Goal: Browse casually: Explore the website without a specific task or goal

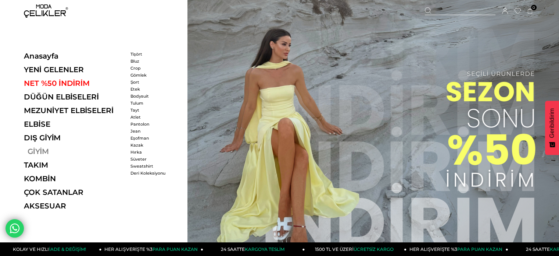
click at [42, 152] on link "GİYİM" at bounding box center [74, 151] width 101 height 9
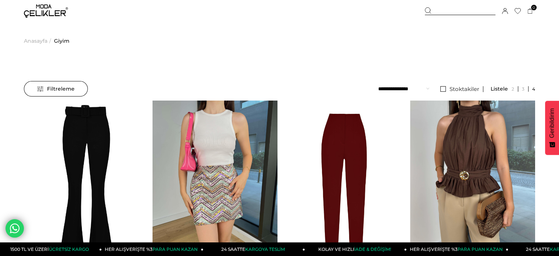
click at [59, 96] on span "Filtreleme" at bounding box center [56, 88] width 38 height 15
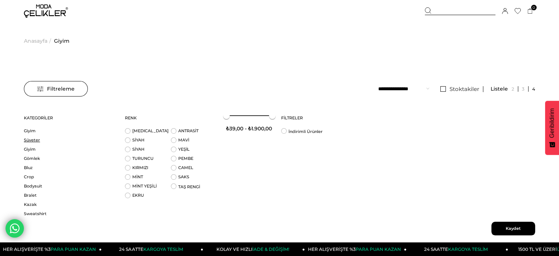
click at [33, 139] on link "Süveter" at bounding box center [70, 140] width 92 height 6
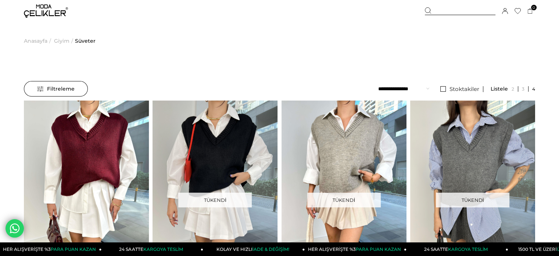
click at [49, 84] on span "Filtreleme" at bounding box center [56, 88] width 38 height 15
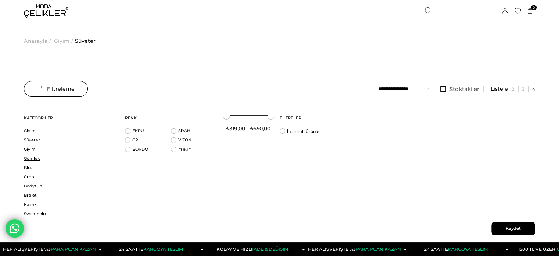
click at [29, 160] on link "Gömlek" at bounding box center [70, 159] width 92 height 6
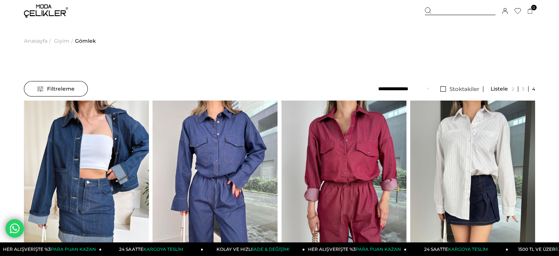
click at [40, 90] on span "Filtreleme" at bounding box center [56, 88] width 38 height 15
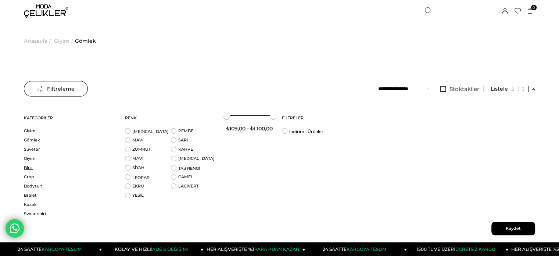
click at [29, 167] on link "Bluz" at bounding box center [70, 168] width 92 height 6
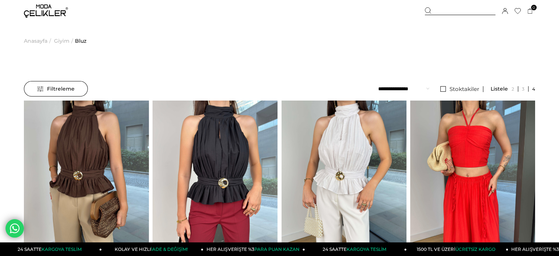
click at [43, 83] on span "Filtreleme" at bounding box center [56, 88] width 38 height 15
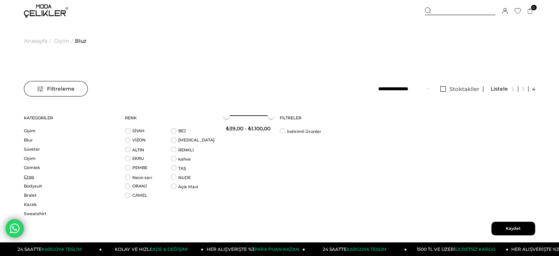
click at [31, 177] on link "Crop" at bounding box center [70, 177] width 92 height 6
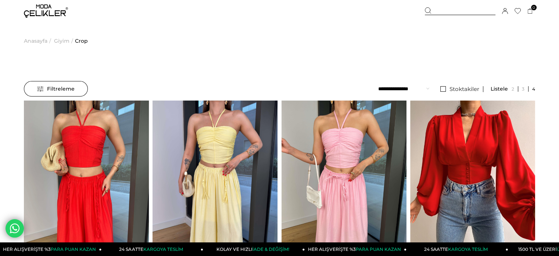
click at [61, 84] on span "Filtreleme" at bounding box center [56, 88] width 38 height 15
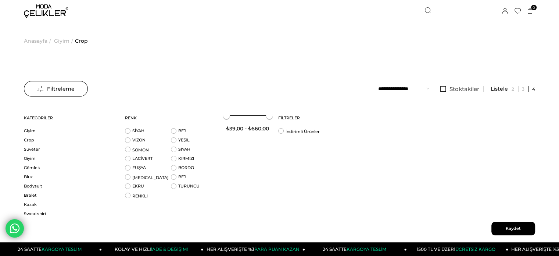
click at [35, 185] on link "Bodysuit" at bounding box center [70, 186] width 92 height 6
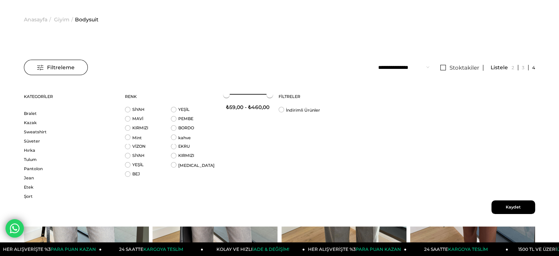
scroll to position [60, 0]
click at [33, 114] on link "Bralet" at bounding box center [70, 114] width 92 height 6
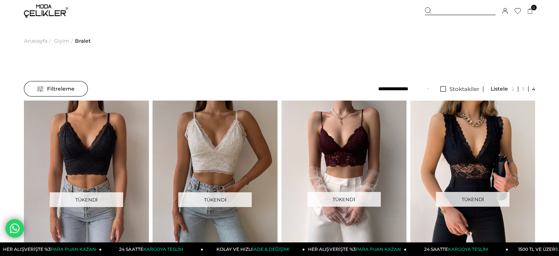
click at [35, 95] on div "Filtreleme" at bounding box center [56, 88] width 64 height 15
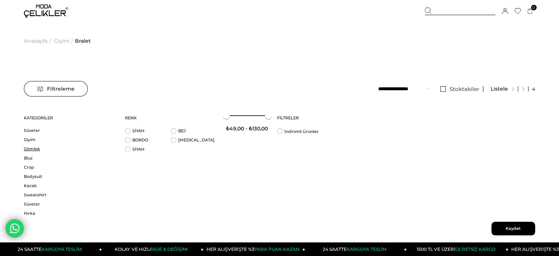
scroll to position [18, 0]
click at [33, 188] on link "Kazak" at bounding box center [70, 186] width 92 height 6
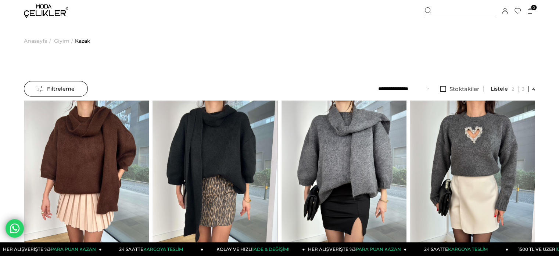
click at [61, 84] on span "Filtreleme" at bounding box center [56, 88] width 38 height 15
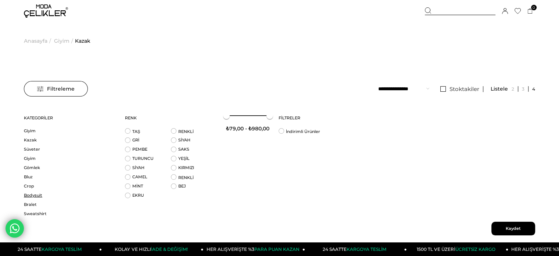
click at [40, 196] on link "Bodysuit" at bounding box center [70, 195] width 92 height 6
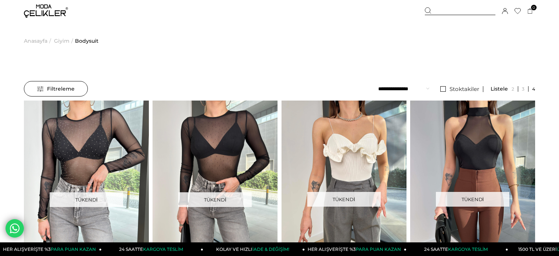
click at [45, 90] on span "Filtreleme" at bounding box center [56, 88] width 38 height 15
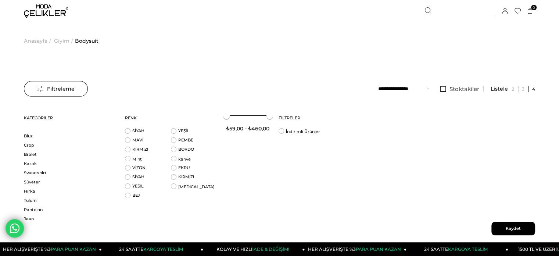
scroll to position [54, 0]
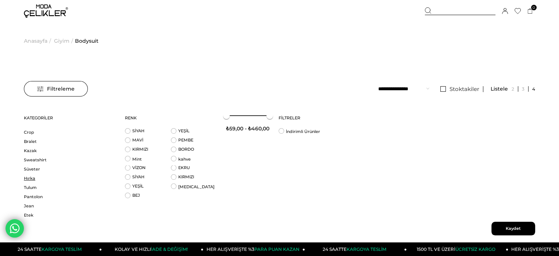
click at [29, 179] on link "Hırka" at bounding box center [70, 178] width 92 height 6
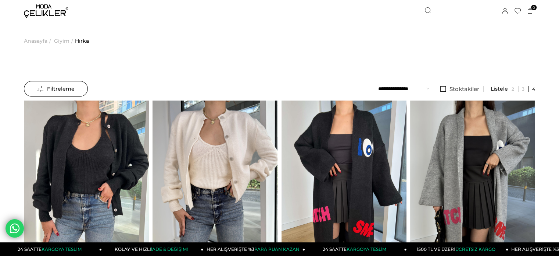
click at [61, 91] on span "Filtreleme" at bounding box center [56, 88] width 38 height 15
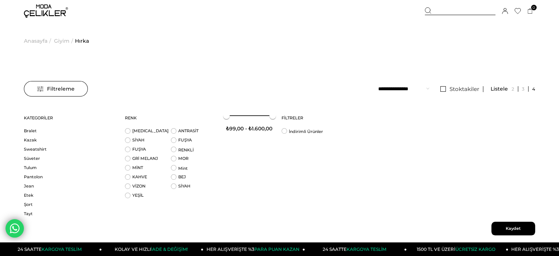
scroll to position [74, 0]
click at [34, 168] on link "Tulum" at bounding box center [70, 168] width 92 height 6
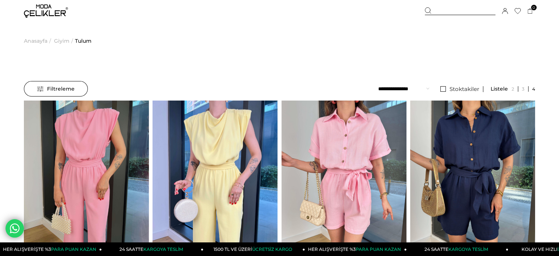
click at [60, 91] on span "Filtreleme" at bounding box center [56, 88] width 38 height 15
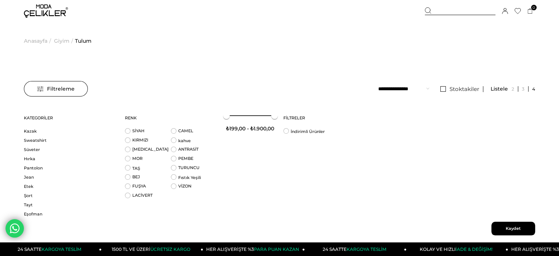
scroll to position [82, 0]
click at [32, 178] on link "Jean" at bounding box center [70, 177] width 92 height 6
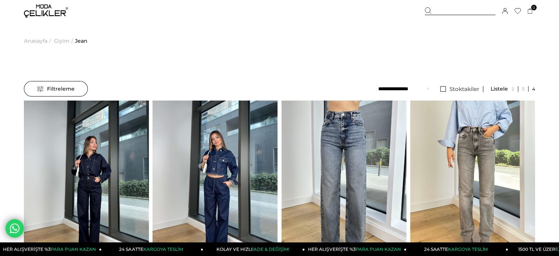
click at [58, 85] on span "Filtreleme" at bounding box center [56, 88] width 38 height 15
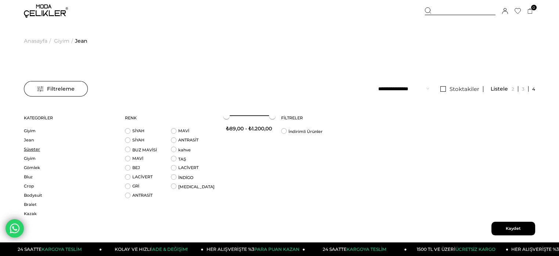
scroll to position [82, 0]
click at [31, 189] on ul "Jean Süveter Giyim Gömlek Bluz Crop Bodysuit Bralet Kazak Sweatshirt Süveter Hı…" at bounding box center [70, 136] width 92 height 162
click at [33, 189] on ul "Jean Süveter Giyim Gömlek Bluz Crop Bodysuit Bralet Kazak Sweatshirt Süveter Hı…" at bounding box center [70, 136] width 92 height 162
click at [31, 188] on link "Etek" at bounding box center [70, 187] width 92 height 6
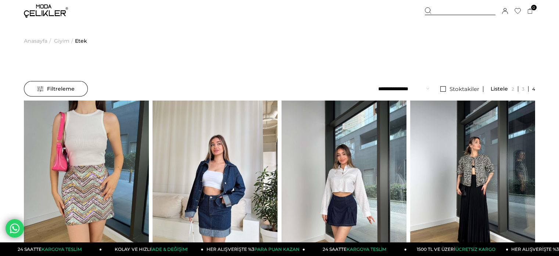
click at [60, 42] on span "Giyim" at bounding box center [61, 41] width 15 height 38
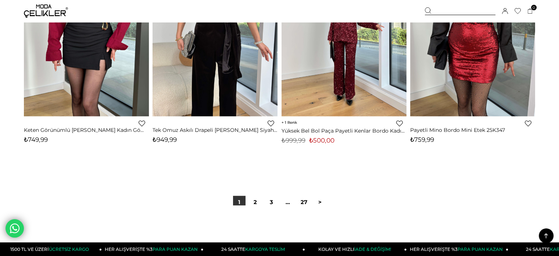
scroll to position [4487, 0]
click at [260, 202] on link "2" at bounding box center [255, 202] width 13 height 13
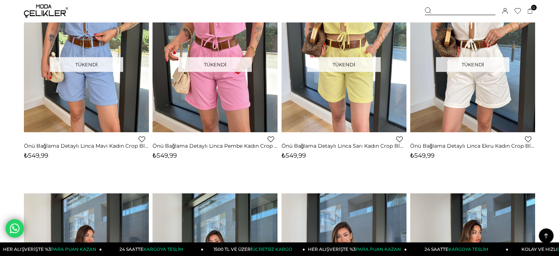
scroll to position [3378, 0]
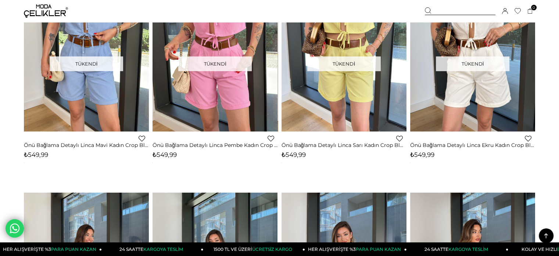
click at [37, 11] on img at bounding box center [46, 10] width 44 height 13
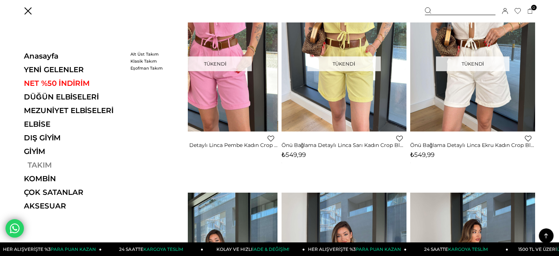
click at [46, 164] on link "TAKIM" at bounding box center [74, 164] width 101 height 9
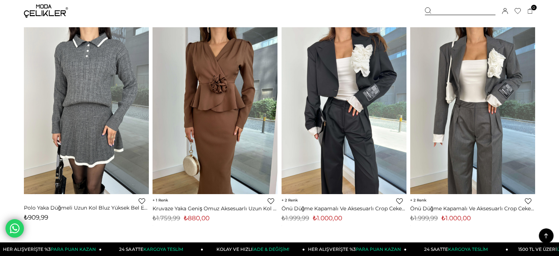
scroll to position [4407, 0]
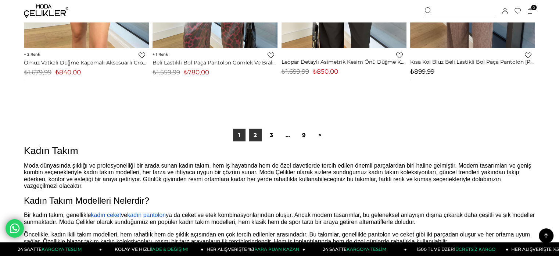
click at [254, 136] on link "2" at bounding box center [255, 135] width 13 height 13
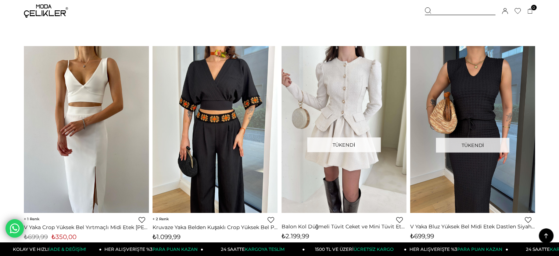
scroll to position [358, 0]
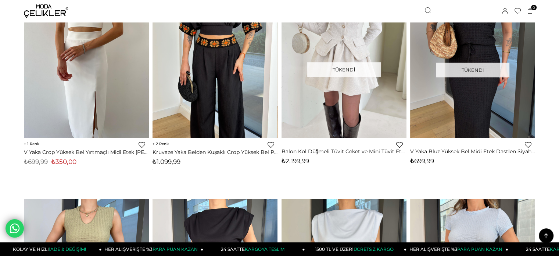
click at [40, 10] on img at bounding box center [46, 10] width 44 height 13
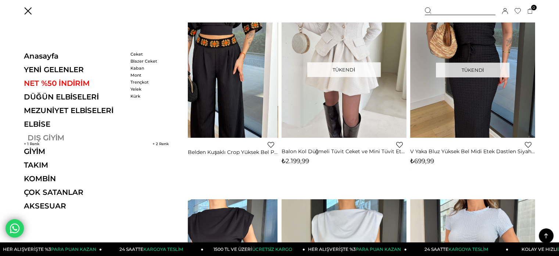
click at [39, 136] on link "DIŞ GİYİM" at bounding box center [74, 137] width 101 height 9
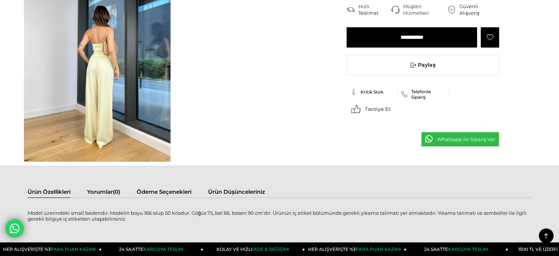
scroll to position [293, 0]
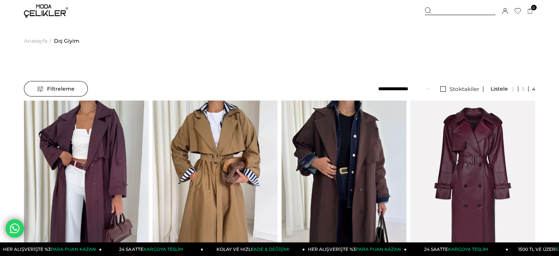
click at [49, 86] on span "Filtreleme" at bounding box center [56, 88] width 38 height 15
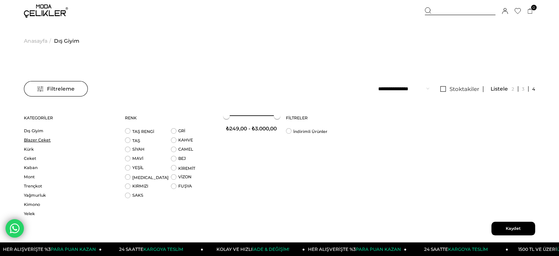
click at [37, 140] on link "Blazer Ceket" at bounding box center [70, 140] width 92 height 6
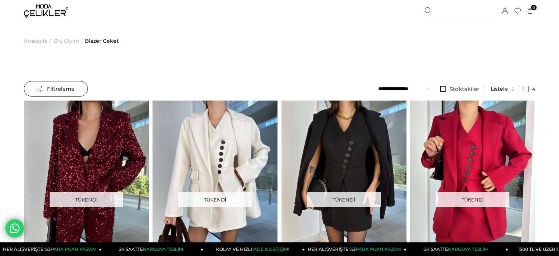
click at [56, 87] on span "Filtreleme" at bounding box center [56, 88] width 38 height 15
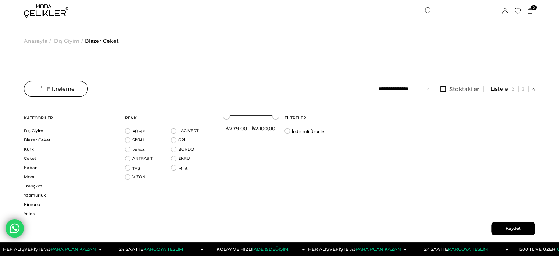
click at [32, 149] on link "Kürk" at bounding box center [70, 149] width 92 height 6
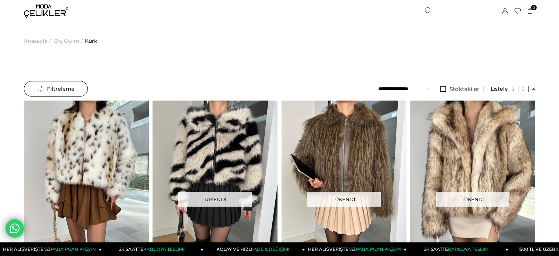
click at [46, 87] on span "Filtreleme" at bounding box center [56, 88] width 38 height 15
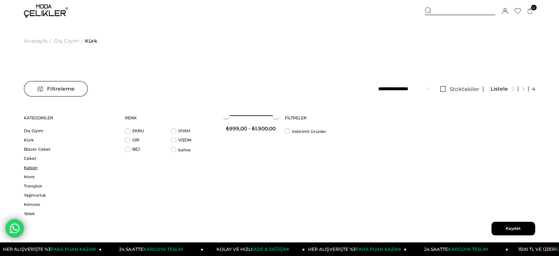
click at [31, 166] on link "Kaban" at bounding box center [70, 168] width 92 height 6
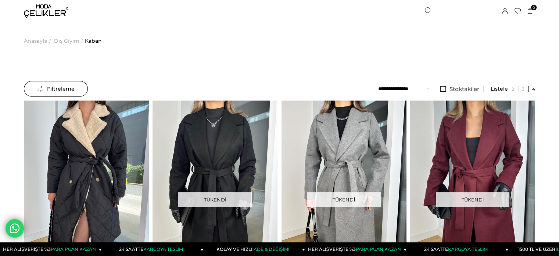
click at [41, 86] on span "Filtreleme" at bounding box center [56, 88] width 38 height 15
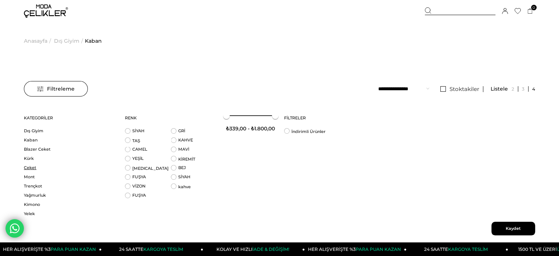
click at [32, 168] on link "Ceket" at bounding box center [70, 168] width 92 height 6
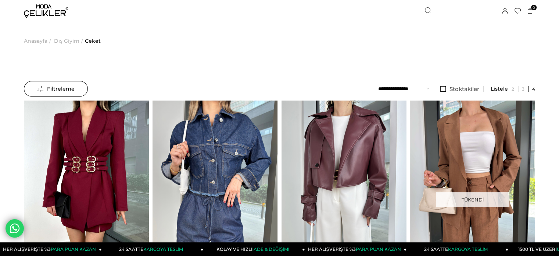
click at [53, 90] on span "Filtreleme" at bounding box center [56, 88] width 38 height 15
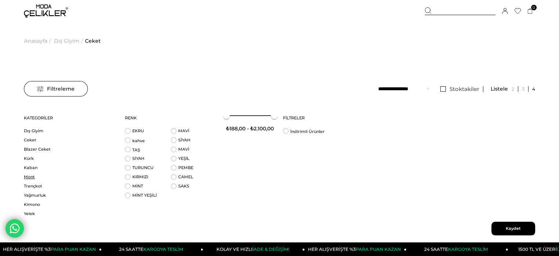
click at [33, 178] on link "Mont" at bounding box center [70, 177] width 92 height 6
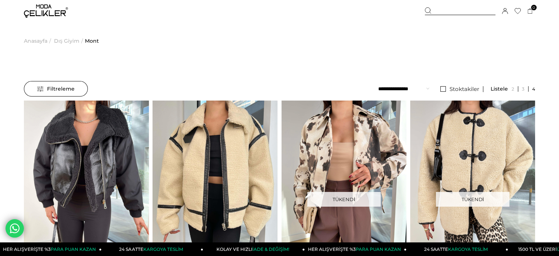
click at [36, 84] on div "Filtreleme" at bounding box center [56, 88] width 64 height 15
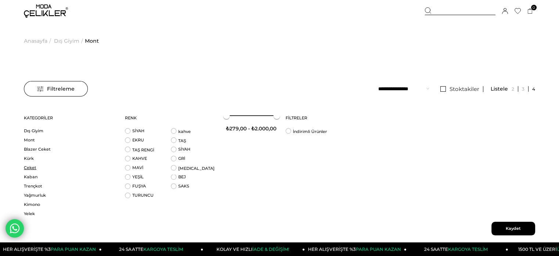
scroll to position [9, 0]
click at [31, 204] on link "Yelek" at bounding box center [70, 205] width 92 height 6
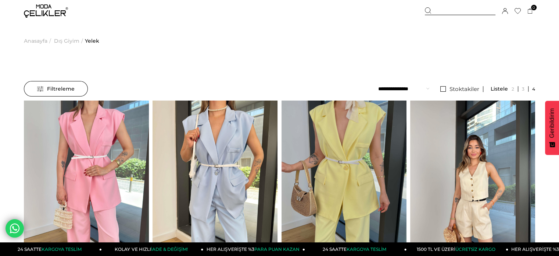
click at [45, 10] on img at bounding box center [46, 10] width 44 height 13
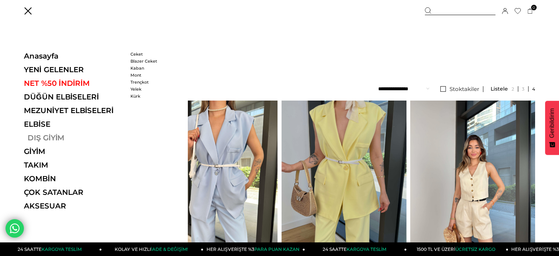
click at [48, 138] on link "DIŞ GİYİM" at bounding box center [74, 137] width 101 height 9
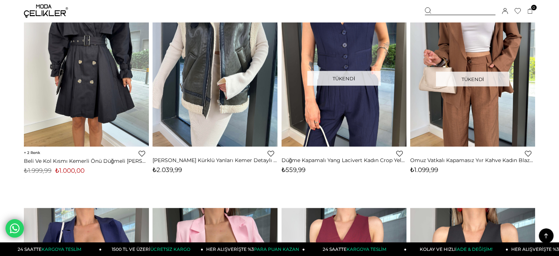
scroll to position [1441, 0]
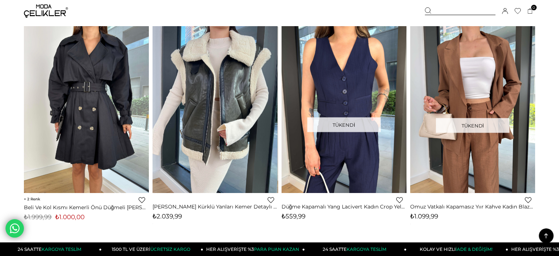
click at [47, 7] on img at bounding box center [46, 10] width 44 height 13
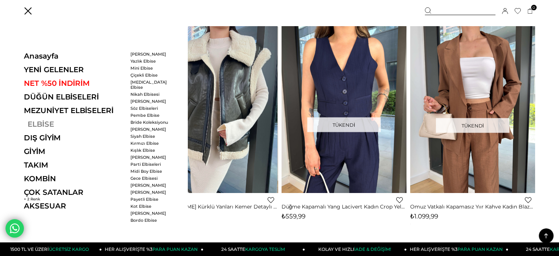
click at [45, 121] on link "ELBİSE" at bounding box center [74, 124] width 101 height 9
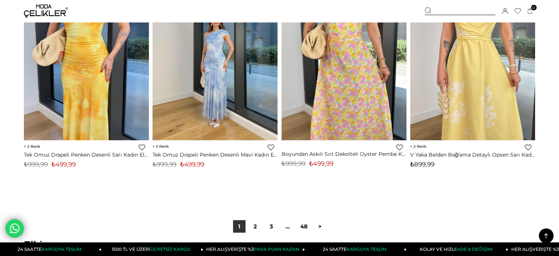
scroll to position [4463, 0]
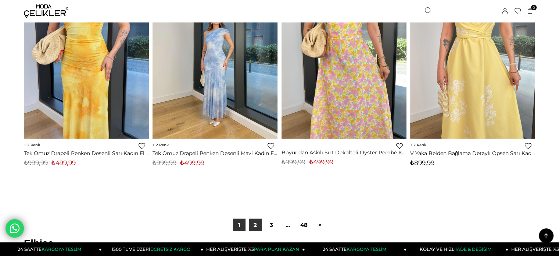
click at [258, 218] on link "2" at bounding box center [255, 224] width 13 height 13
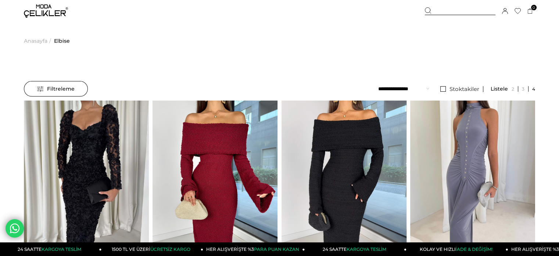
click at [443, 85] on li "Stoktakiler" at bounding box center [460, 89] width 47 height 16
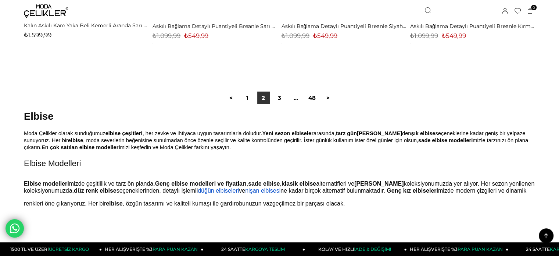
scroll to position [4595, 0]
click at [277, 95] on link "3" at bounding box center [280, 97] width 13 height 13
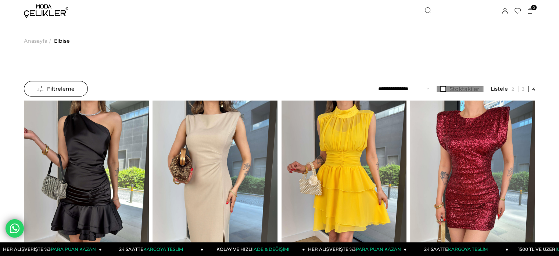
click at [445, 89] on link "Stoktakiler" at bounding box center [460, 89] width 47 height 6
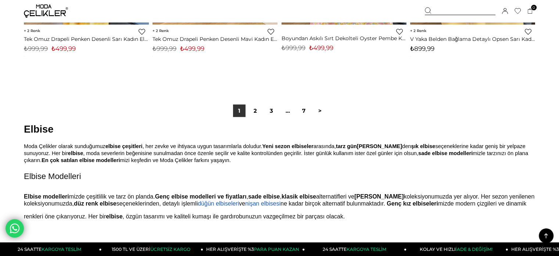
scroll to position [4576, 0]
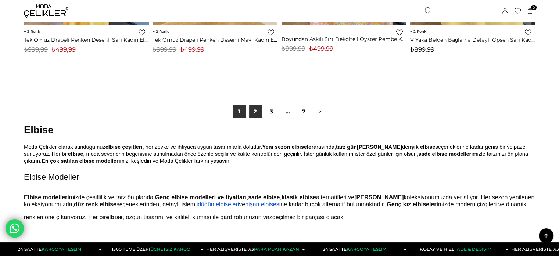
click at [257, 114] on link "2" at bounding box center [255, 111] width 13 height 13
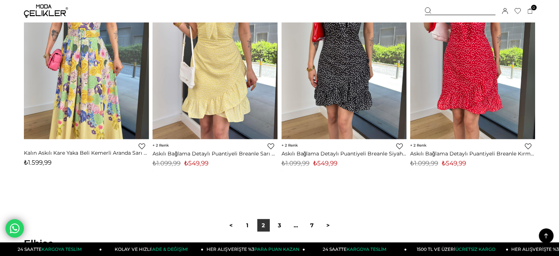
scroll to position [4489, 0]
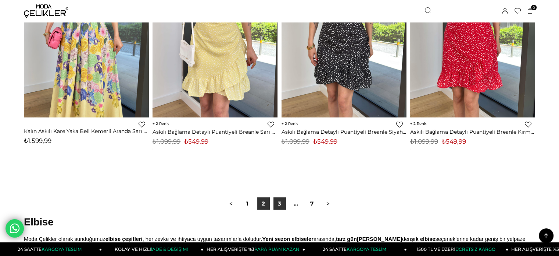
click at [282, 202] on link "3" at bounding box center [280, 203] width 13 height 13
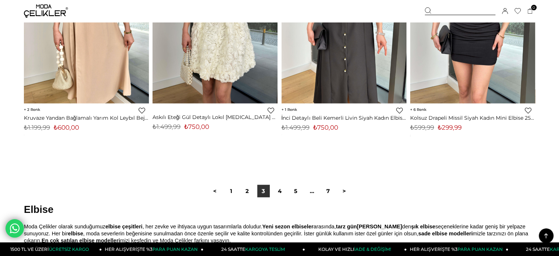
scroll to position [4556, 0]
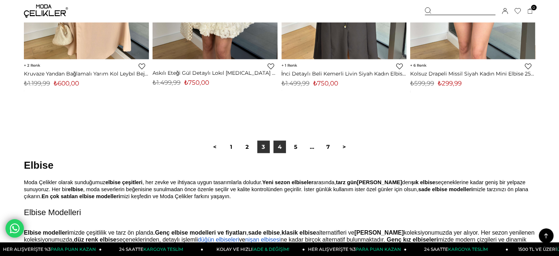
click at [277, 150] on link "4" at bounding box center [280, 147] width 13 height 13
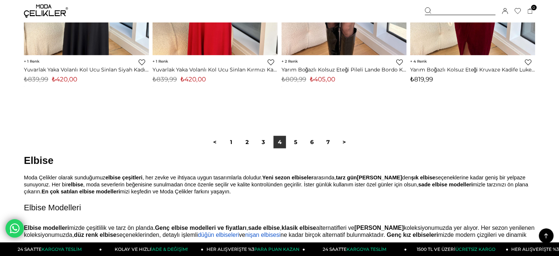
scroll to position [4558, 0]
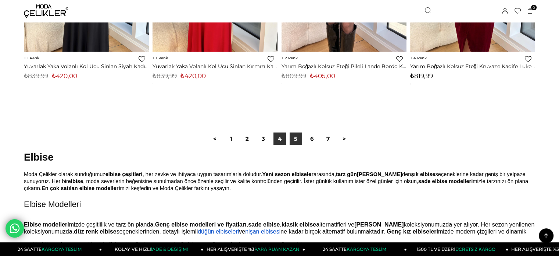
click at [295, 144] on link "5" at bounding box center [296, 138] width 13 height 13
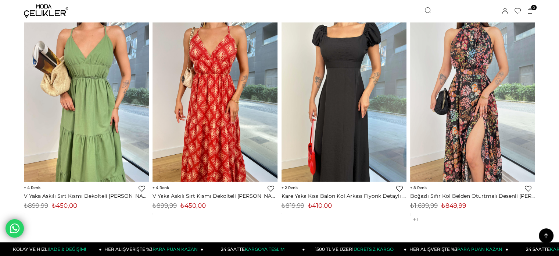
scroll to position [3973, 0]
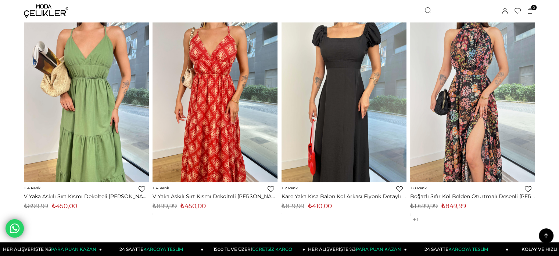
drag, startPoint x: 406, startPoint y: 45, endPoint x: 541, endPoint y: 46, distance: 135.0
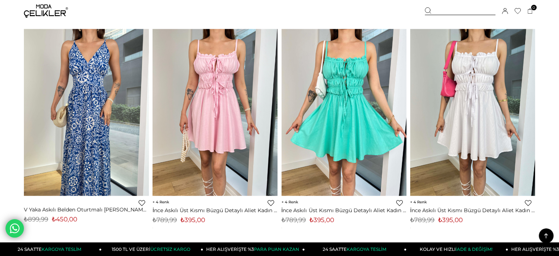
scroll to position [4578, 0]
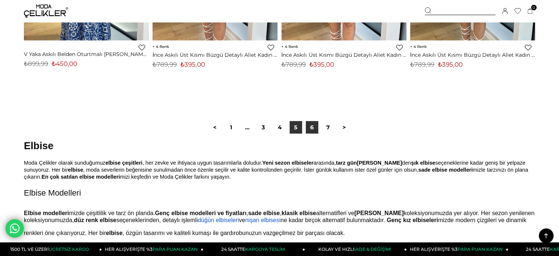
click at [310, 129] on link "6" at bounding box center [312, 127] width 13 height 13
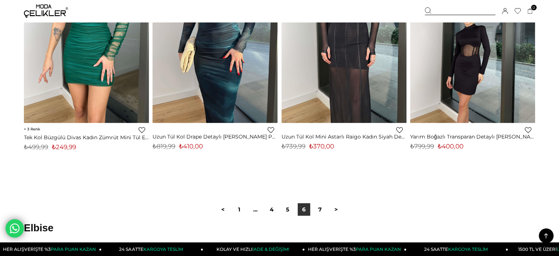
scroll to position [4526, 0]
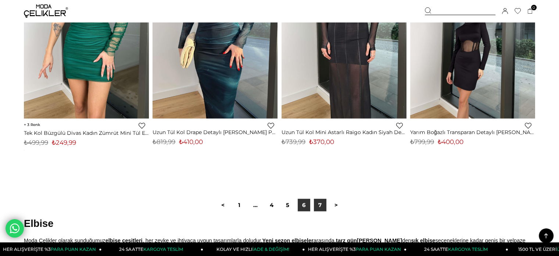
click at [324, 200] on link "7" at bounding box center [320, 205] width 13 height 13
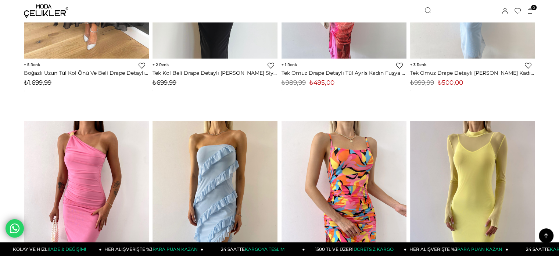
scroll to position [677, 0]
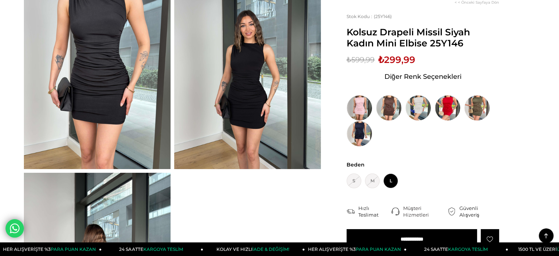
scroll to position [87, 0]
